Goal: Information Seeking & Learning: Learn about a topic

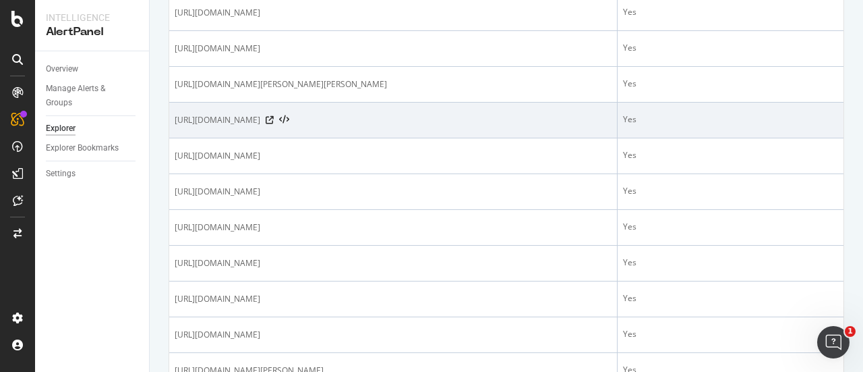
scroll to position [797, 0]
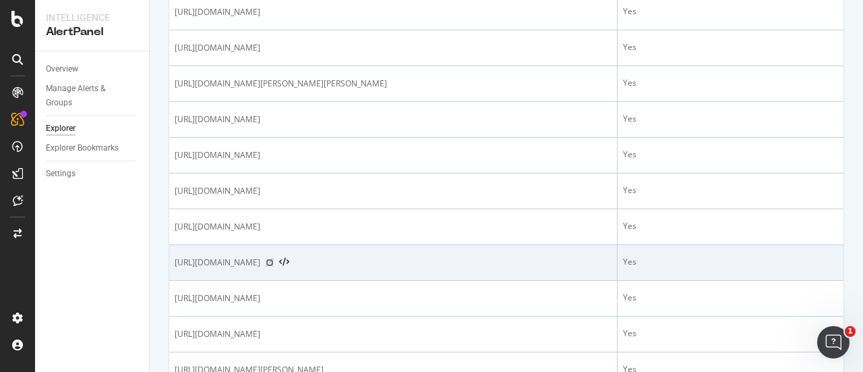
click at [274, 259] on icon at bounding box center [270, 262] width 8 height 8
